Goal: Check status

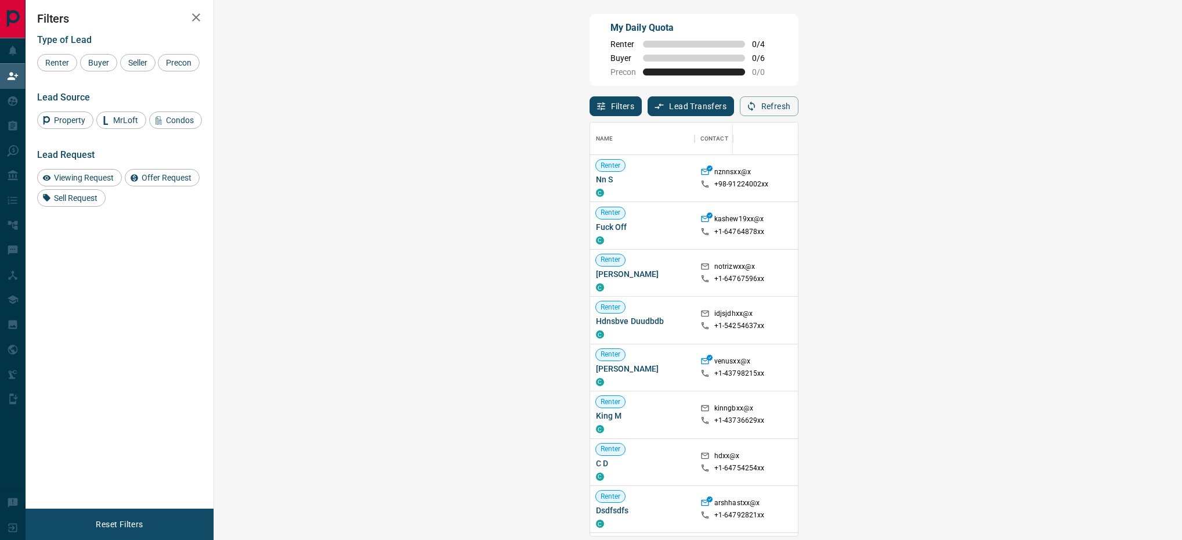
scroll to position [399, 929]
click at [799, 116] on button "Refresh" at bounding box center [769, 106] width 59 height 20
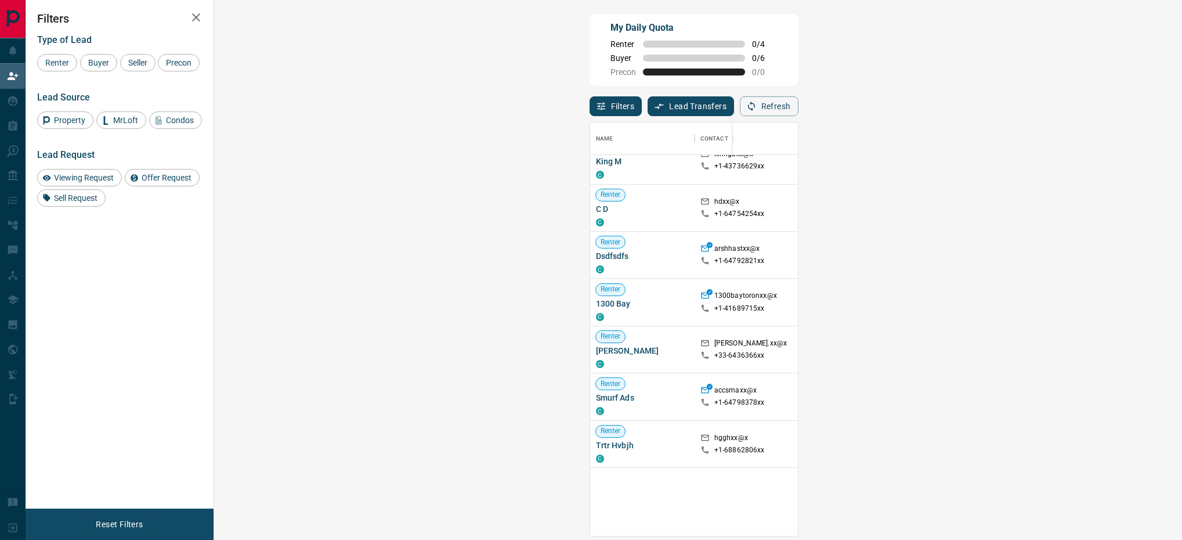
scroll to position [0, 0]
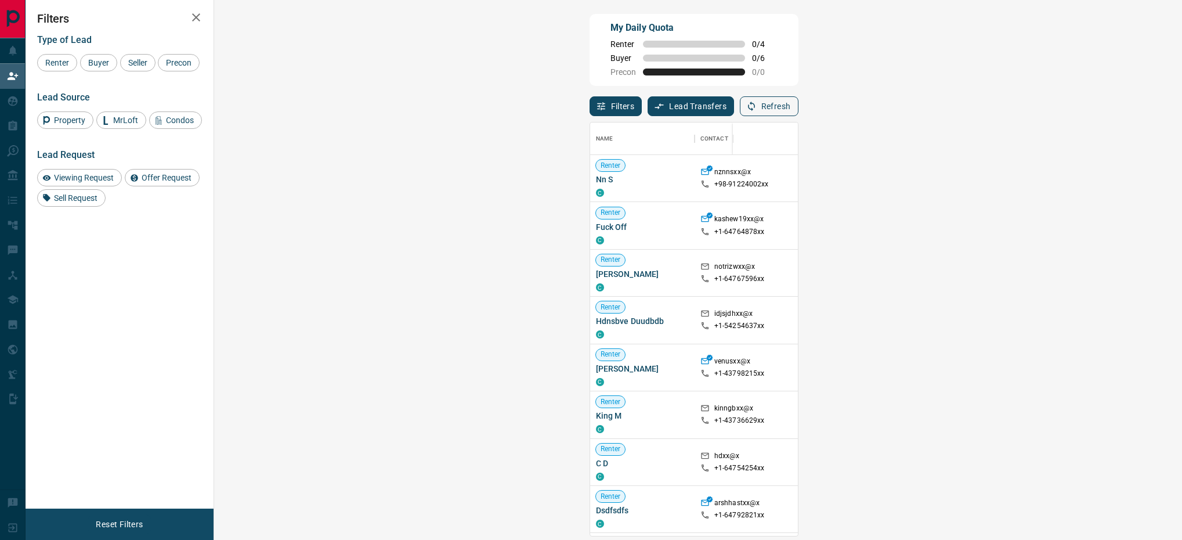
click at [799, 103] on button "Refresh" at bounding box center [769, 106] width 59 height 20
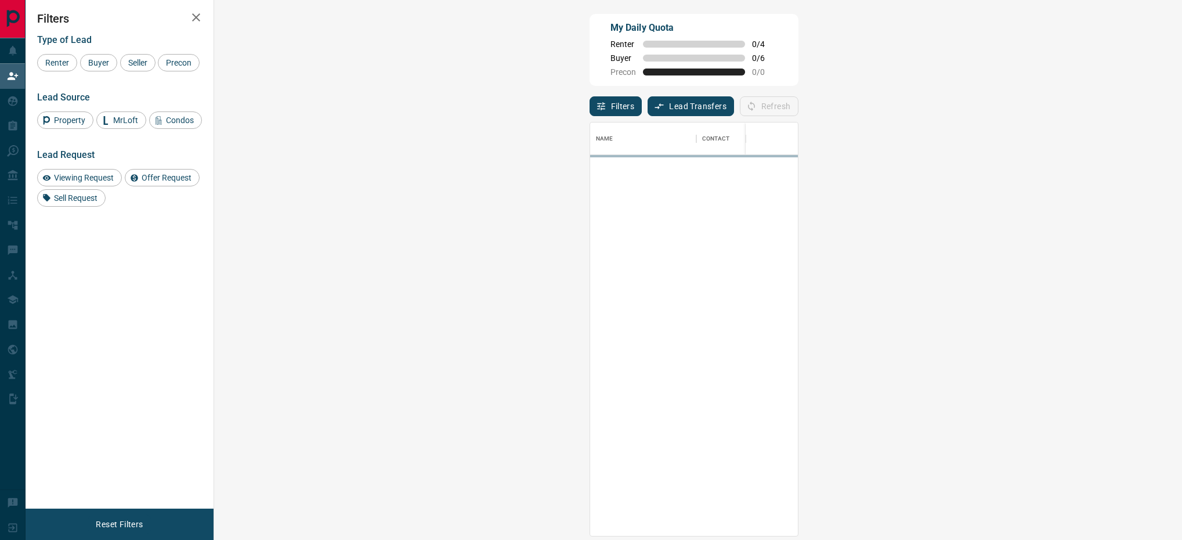
scroll to position [399, 929]
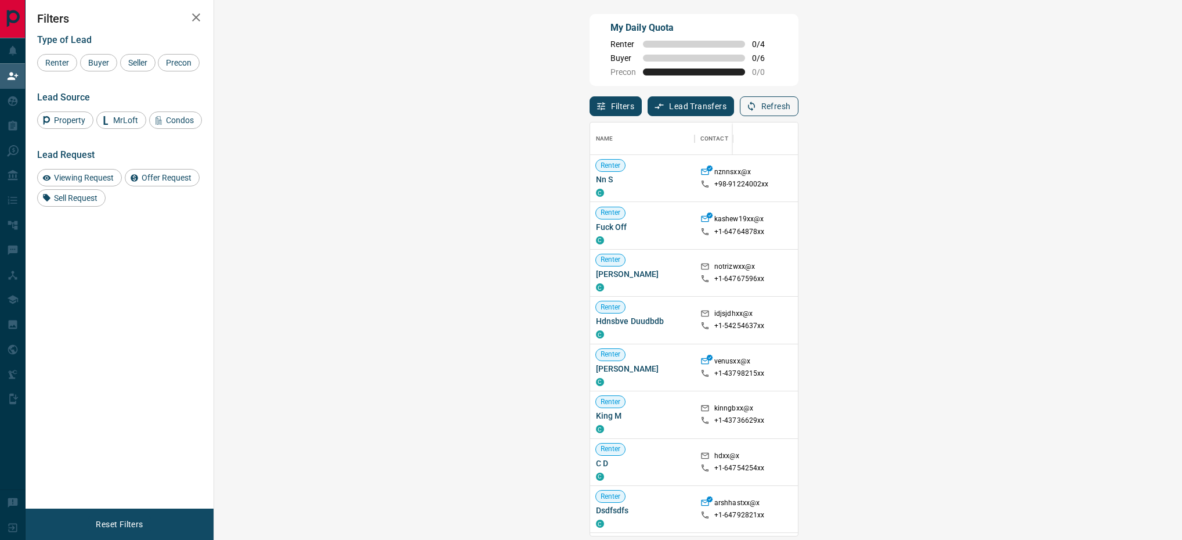
click at [799, 98] on button "Refresh" at bounding box center [769, 106] width 59 height 20
click at [799, 115] on button "Refresh" at bounding box center [769, 106] width 59 height 20
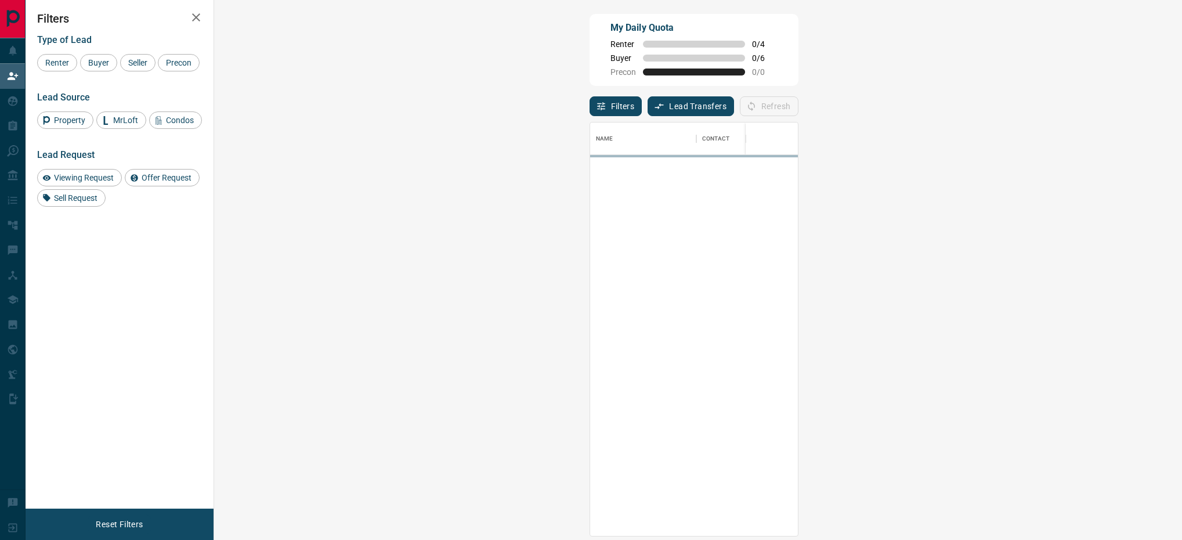
scroll to position [14, 13]
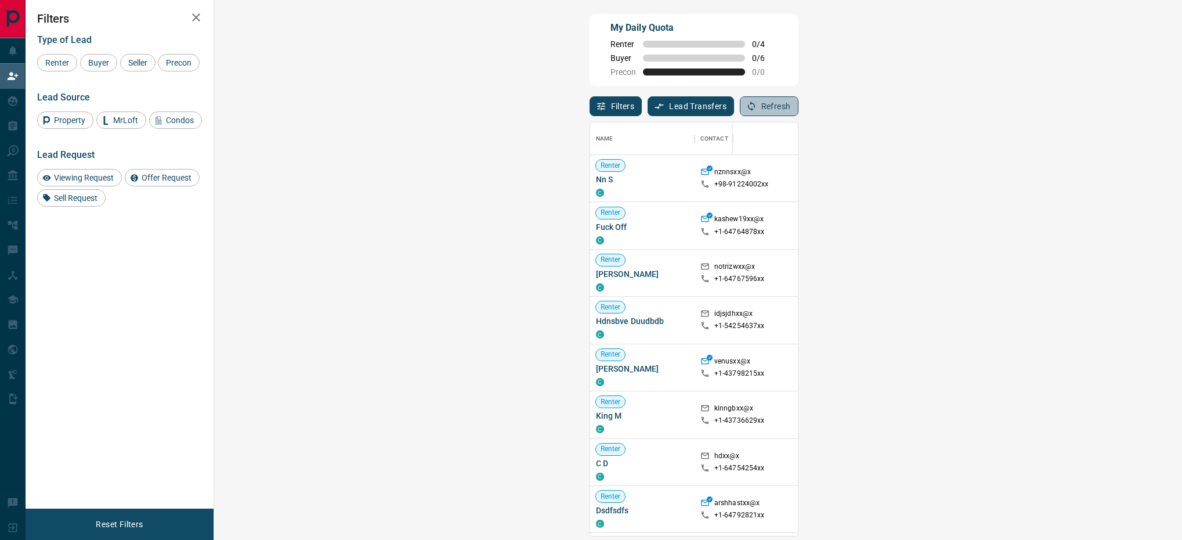
click at [799, 116] on button "Refresh" at bounding box center [769, 106] width 59 height 20
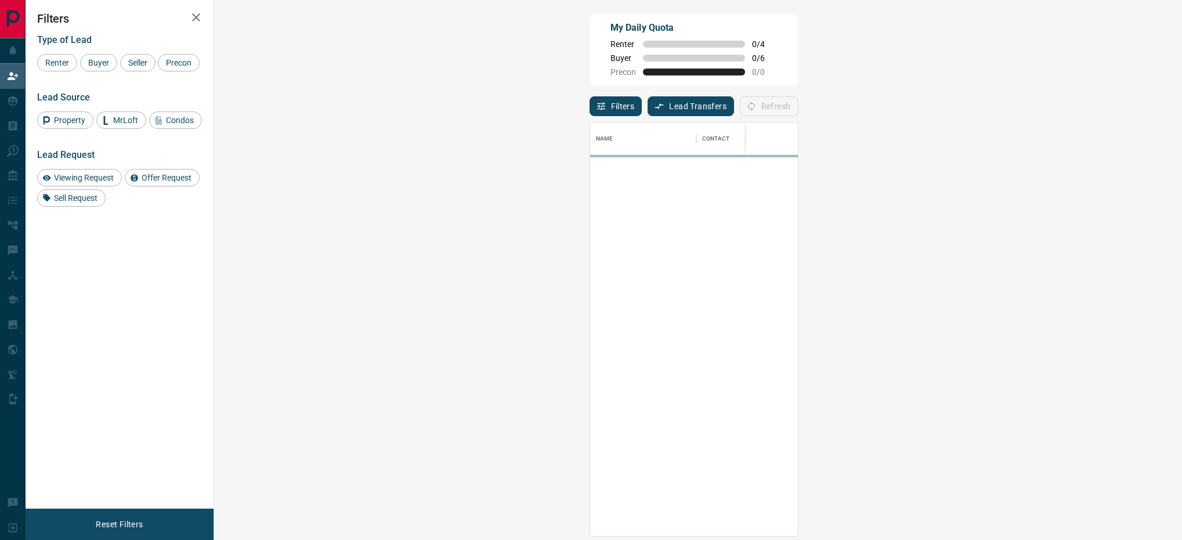
scroll to position [399, 929]
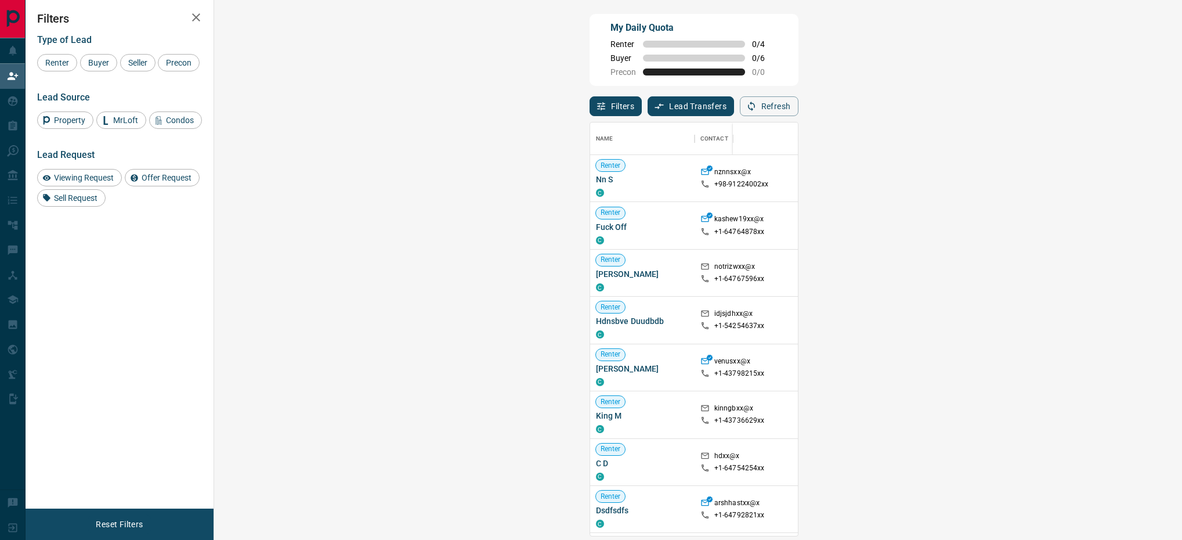
click at [799, 94] on div "Filters Lead Transfers 0 Refresh" at bounding box center [694, 101] width 209 height 30
click at [799, 108] on button "Refresh" at bounding box center [769, 106] width 59 height 20
click at [799, 110] on button "Refresh" at bounding box center [769, 106] width 59 height 20
